Goal: Task Accomplishment & Management: Use online tool/utility

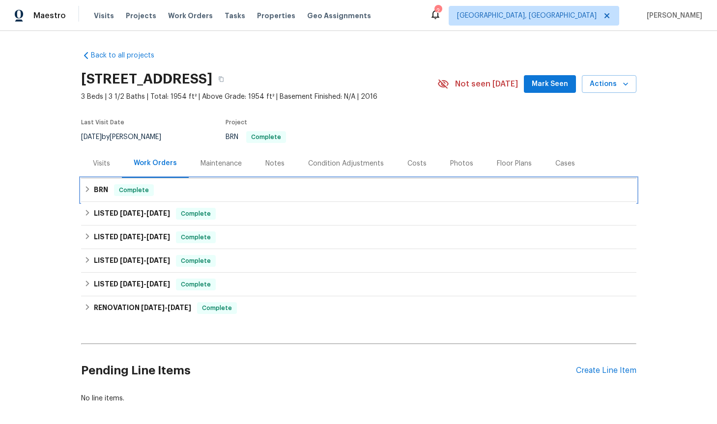
click at [86, 189] on icon at bounding box center [87, 189] width 7 height 7
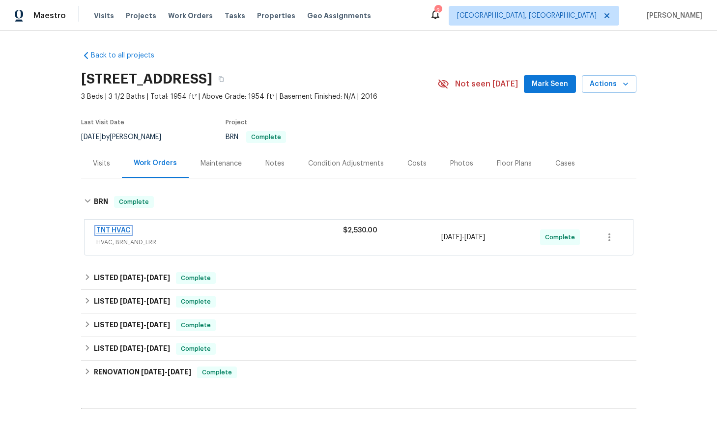
click at [118, 230] on link "TNT HVAC" at bounding box center [113, 230] width 34 height 7
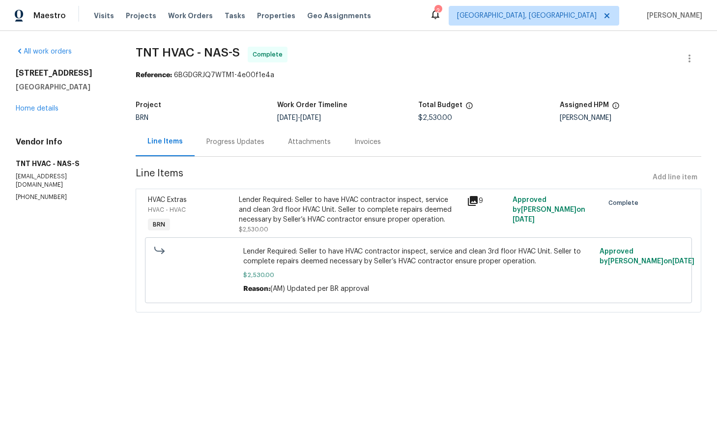
click at [235, 142] on div "Progress Updates" at bounding box center [235, 142] width 58 height 10
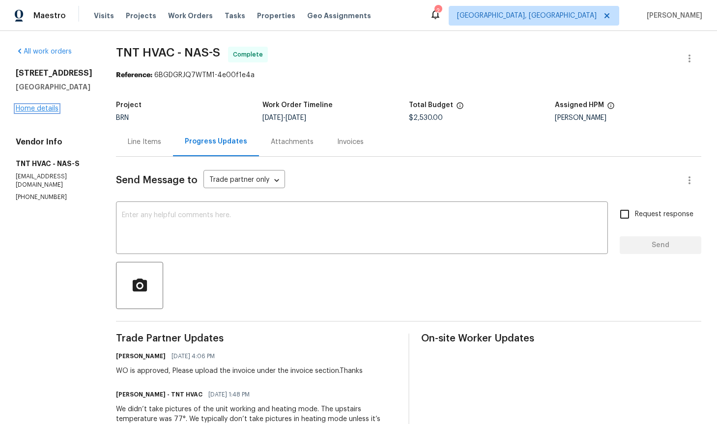
click at [49, 112] on link "Home details" at bounding box center [37, 108] width 43 height 7
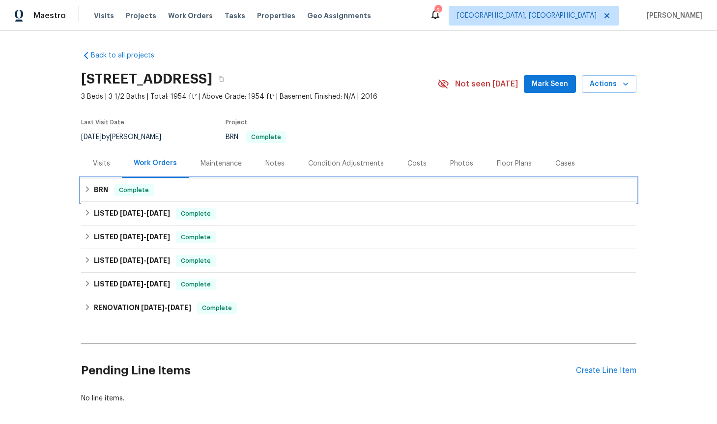
click at [86, 189] on icon at bounding box center [87, 189] width 7 height 7
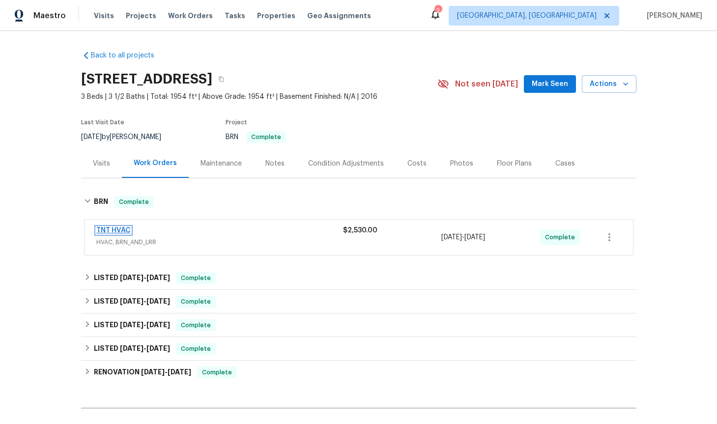
click at [124, 228] on link "TNT HVAC" at bounding box center [113, 230] width 34 height 7
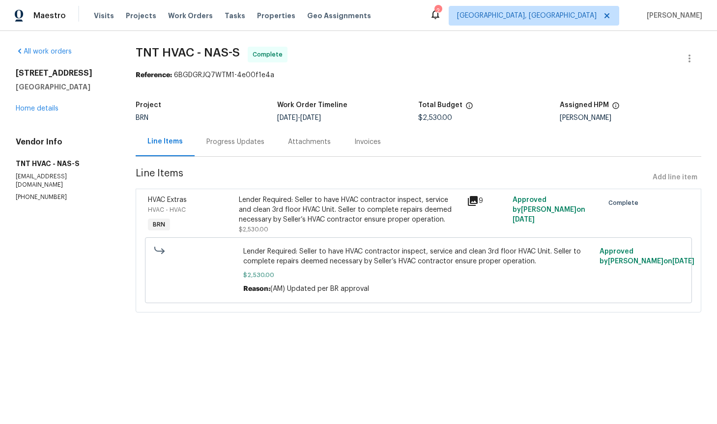
click at [475, 202] on icon at bounding box center [473, 201] width 12 height 12
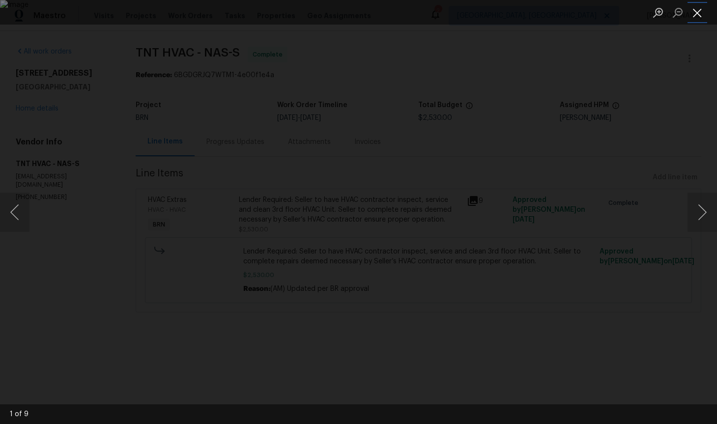
click at [701, 15] on button "Close lightbox" at bounding box center [698, 12] width 20 height 17
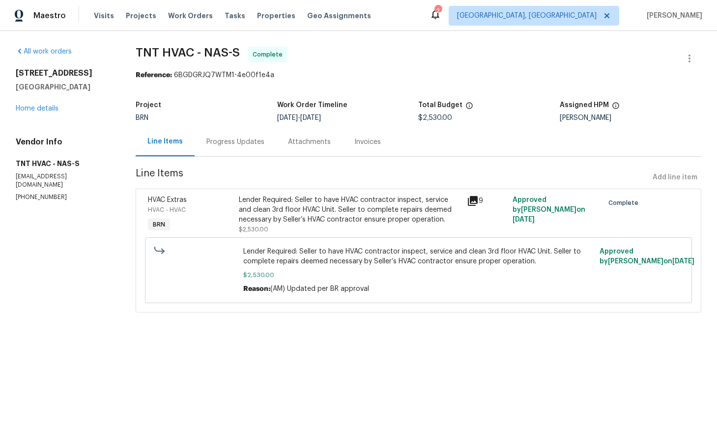
click at [368, 146] on div "Invoices" at bounding box center [367, 142] width 27 height 10
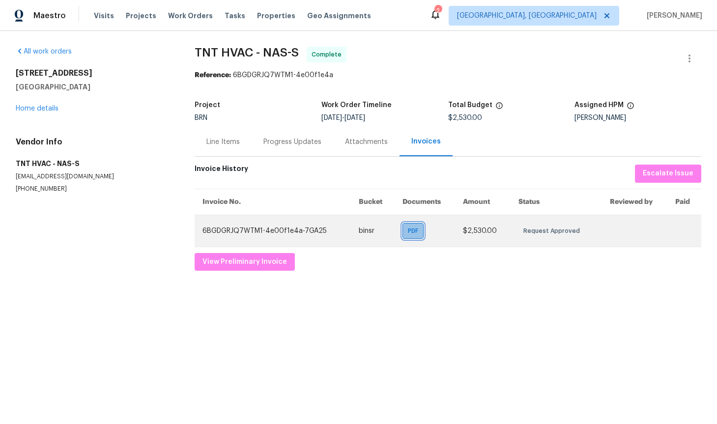
click at [411, 235] on span "PDF" at bounding box center [415, 231] width 14 height 10
